Goal: Navigation & Orientation: Find specific page/section

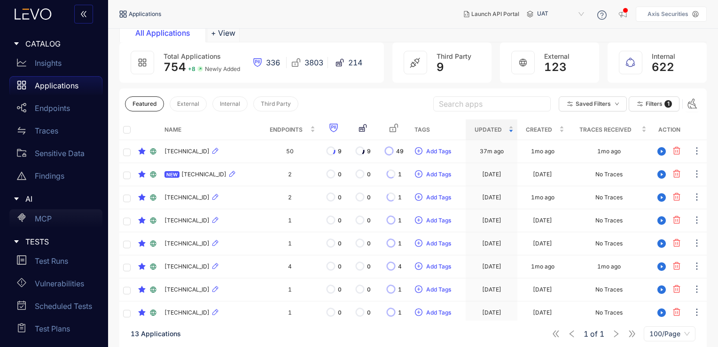
scroll to position [63, 0]
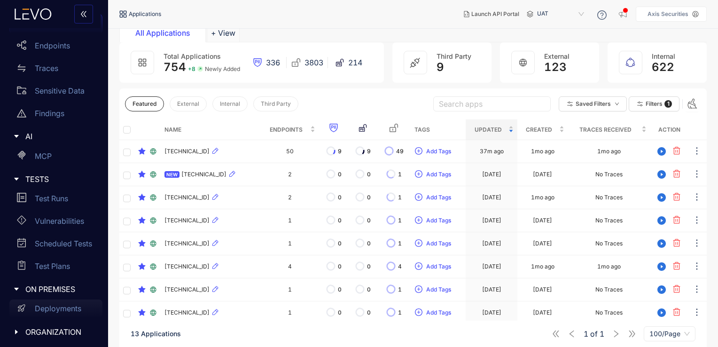
click at [60, 304] on p "Deployments" at bounding box center [58, 308] width 47 height 8
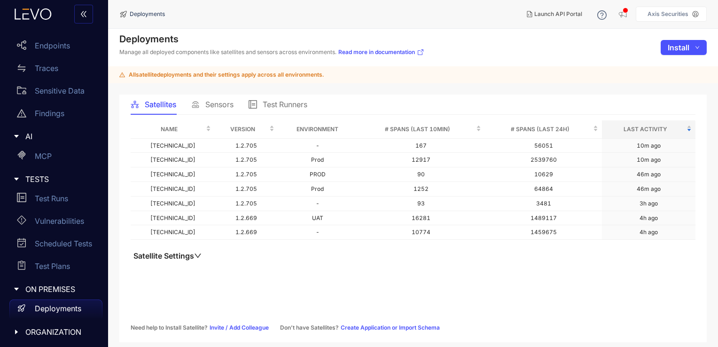
click at [219, 106] on span "Sensors" at bounding box center [219, 104] width 28 height 8
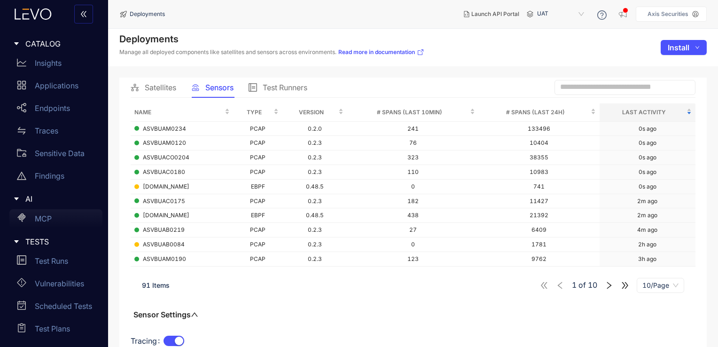
scroll to position [63, 0]
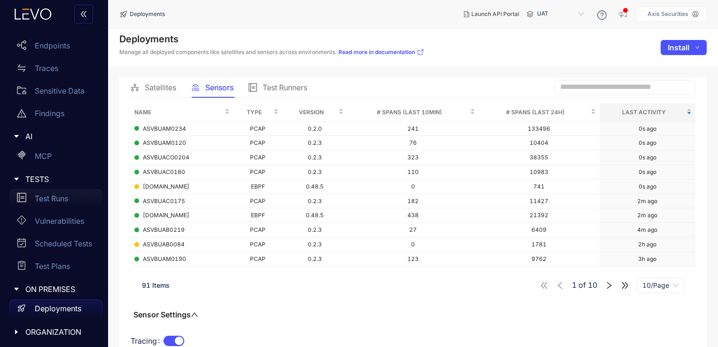
click at [62, 199] on p "Test Runs" at bounding box center [51, 198] width 33 height 8
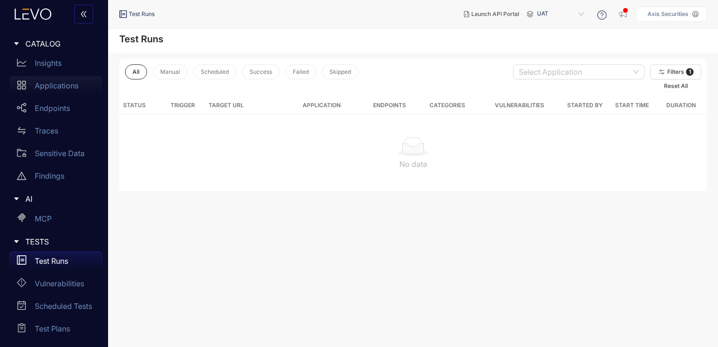
click at [71, 83] on p "Applications" at bounding box center [57, 85] width 44 height 8
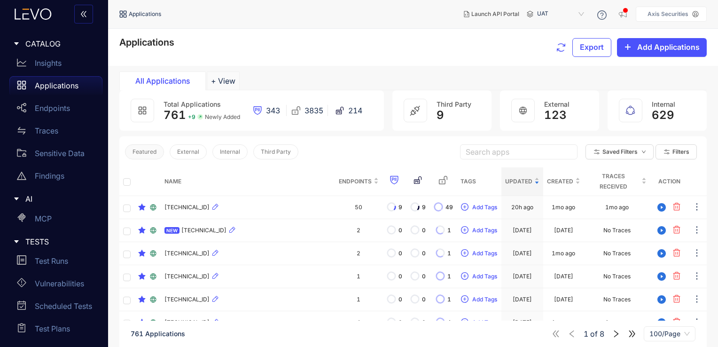
click at [150, 155] on span "Featured" at bounding box center [145, 152] width 24 height 7
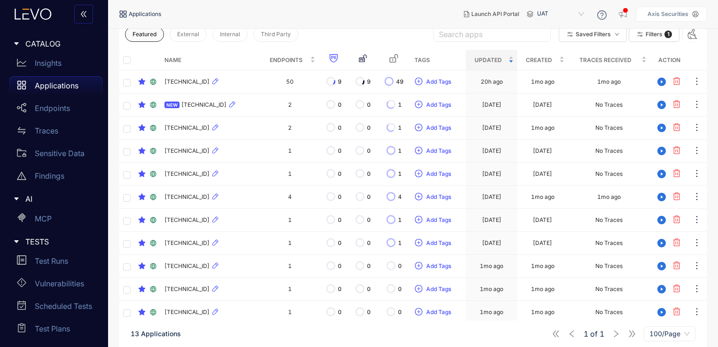
scroll to position [176, 0]
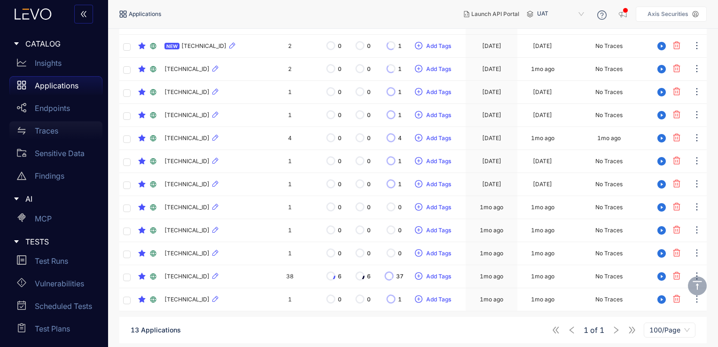
click at [52, 135] on div "Traces" at bounding box center [55, 130] width 93 height 19
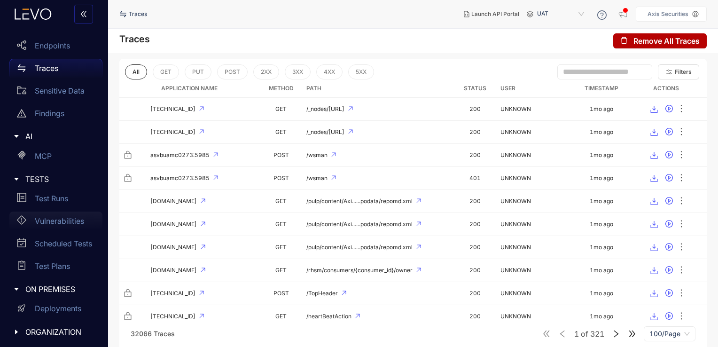
click at [73, 222] on p "Vulnerabilities" at bounding box center [59, 221] width 49 height 8
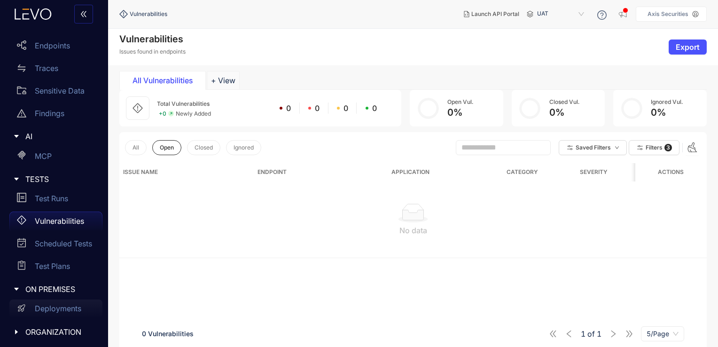
click at [74, 308] on p "Deployments" at bounding box center [58, 308] width 47 height 8
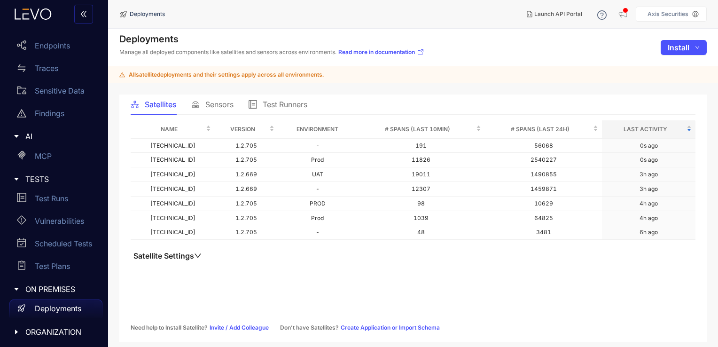
click at [221, 104] on span "Sensors" at bounding box center [219, 104] width 28 height 8
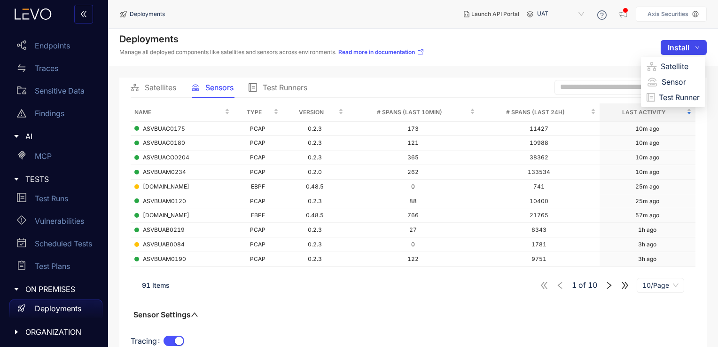
click at [698, 48] on icon "down" at bounding box center [697, 47] width 5 height 5
click at [555, 64] on div "Deployments Manage all deployed components like satellites and sensors across e…" at bounding box center [413, 48] width 610 height 38
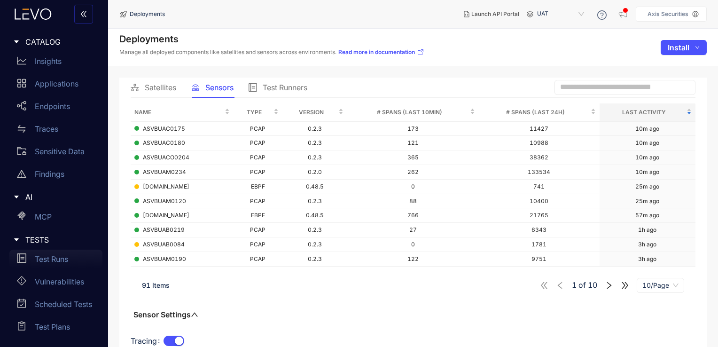
scroll to position [63, 0]
